Goal: Navigation & Orientation: Find specific page/section

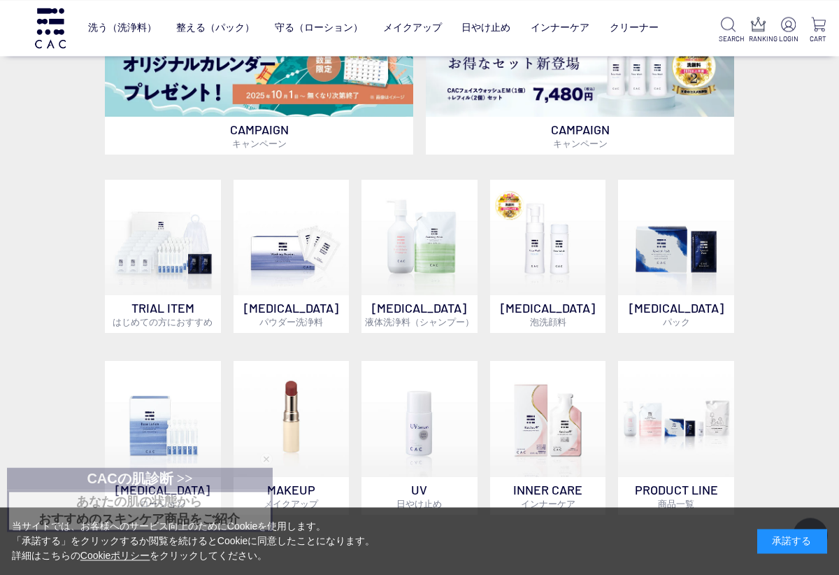
scroll to position [552, 0]
click at [555, 271] on img at bounding box center [548, 238] width 116 height 116
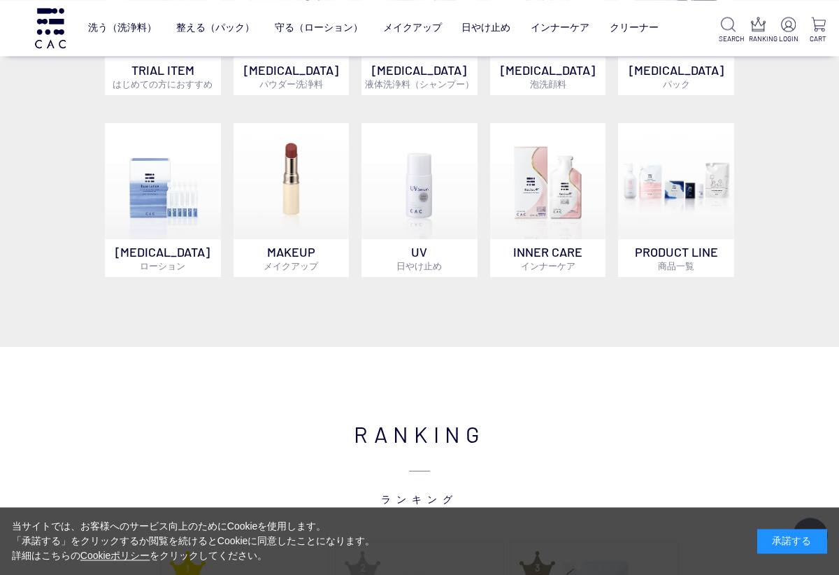
scroll to position [790, 0]
click at [548, 238] on img at bounding box center [548, 181] width 116 height 116
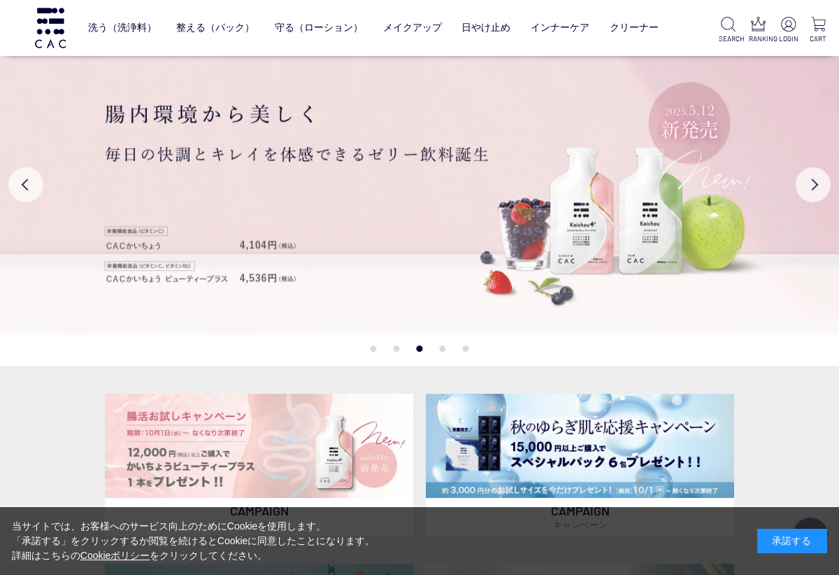
scroll to position [814, 0]
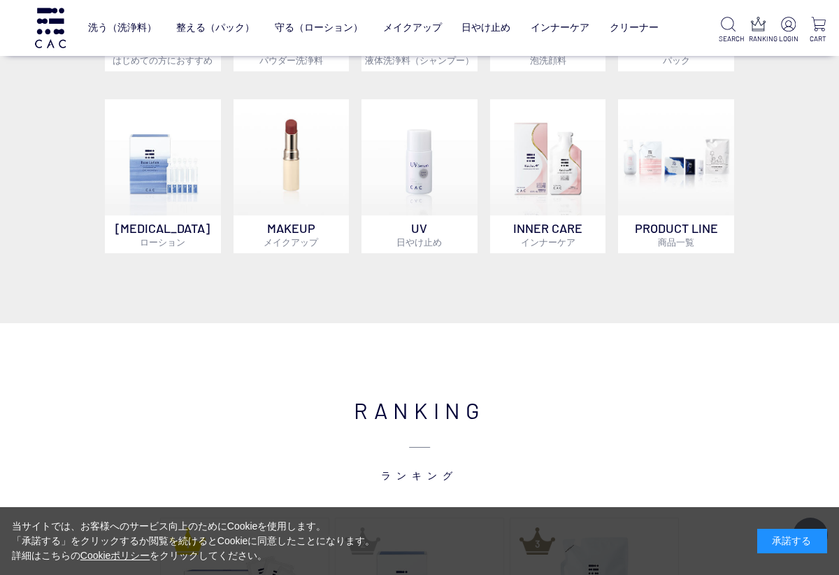
click at [285, 213] on img at bounding box center [292, 157] width 116 height 116
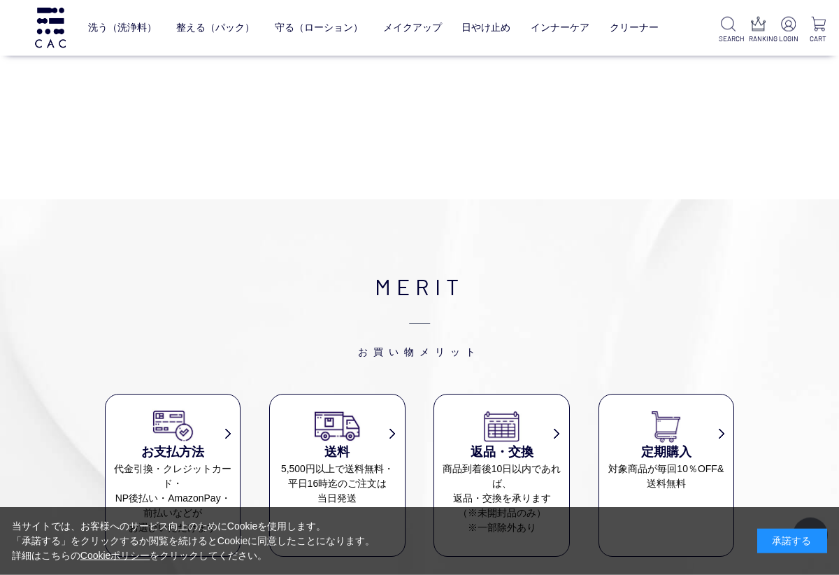
scroll to position [1755, 0]
